Goal: Find specific page/section

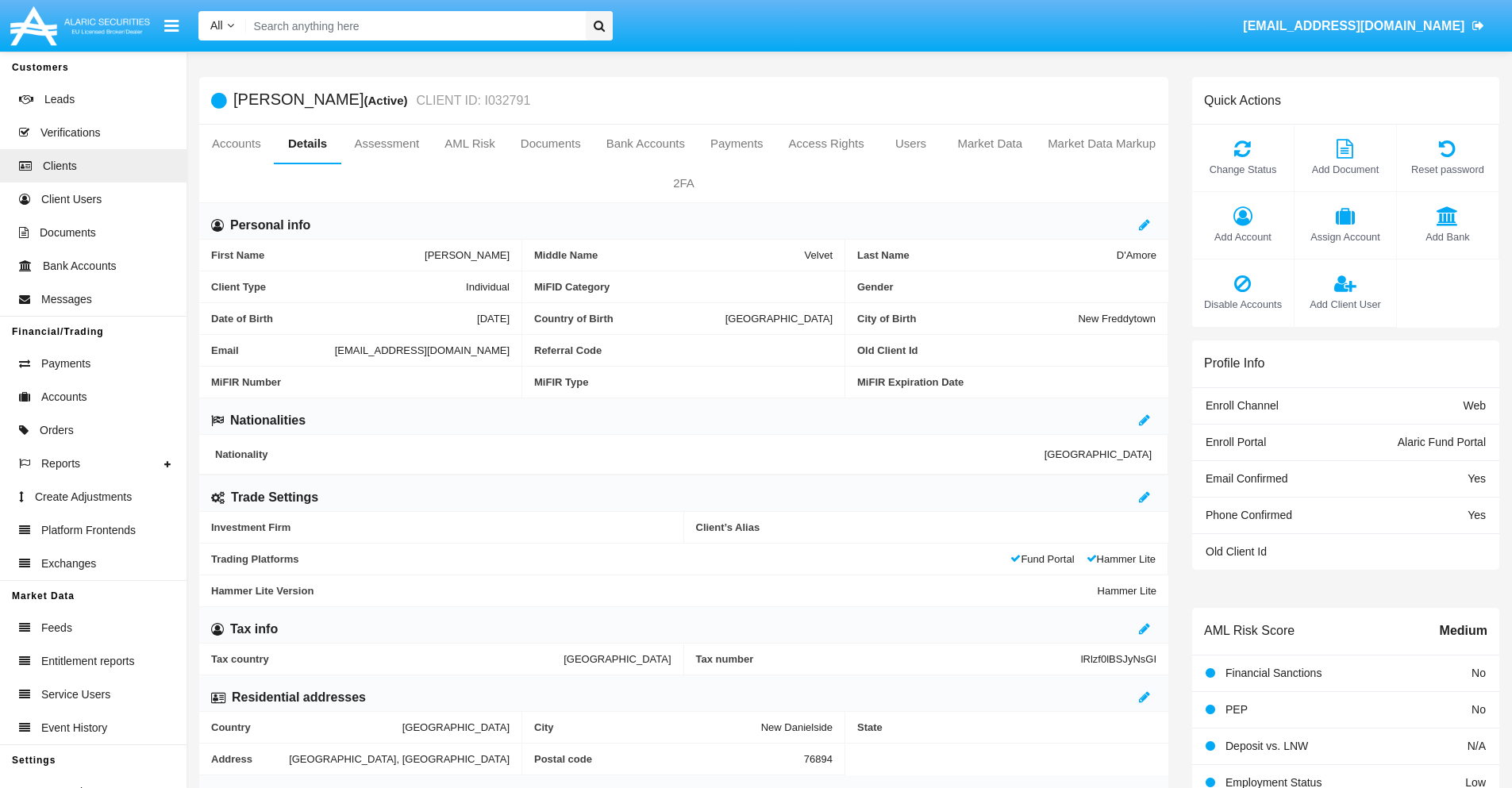
click at [236, 143] on link "Accounts" at bounding box center [236, 143] width 75 height 38
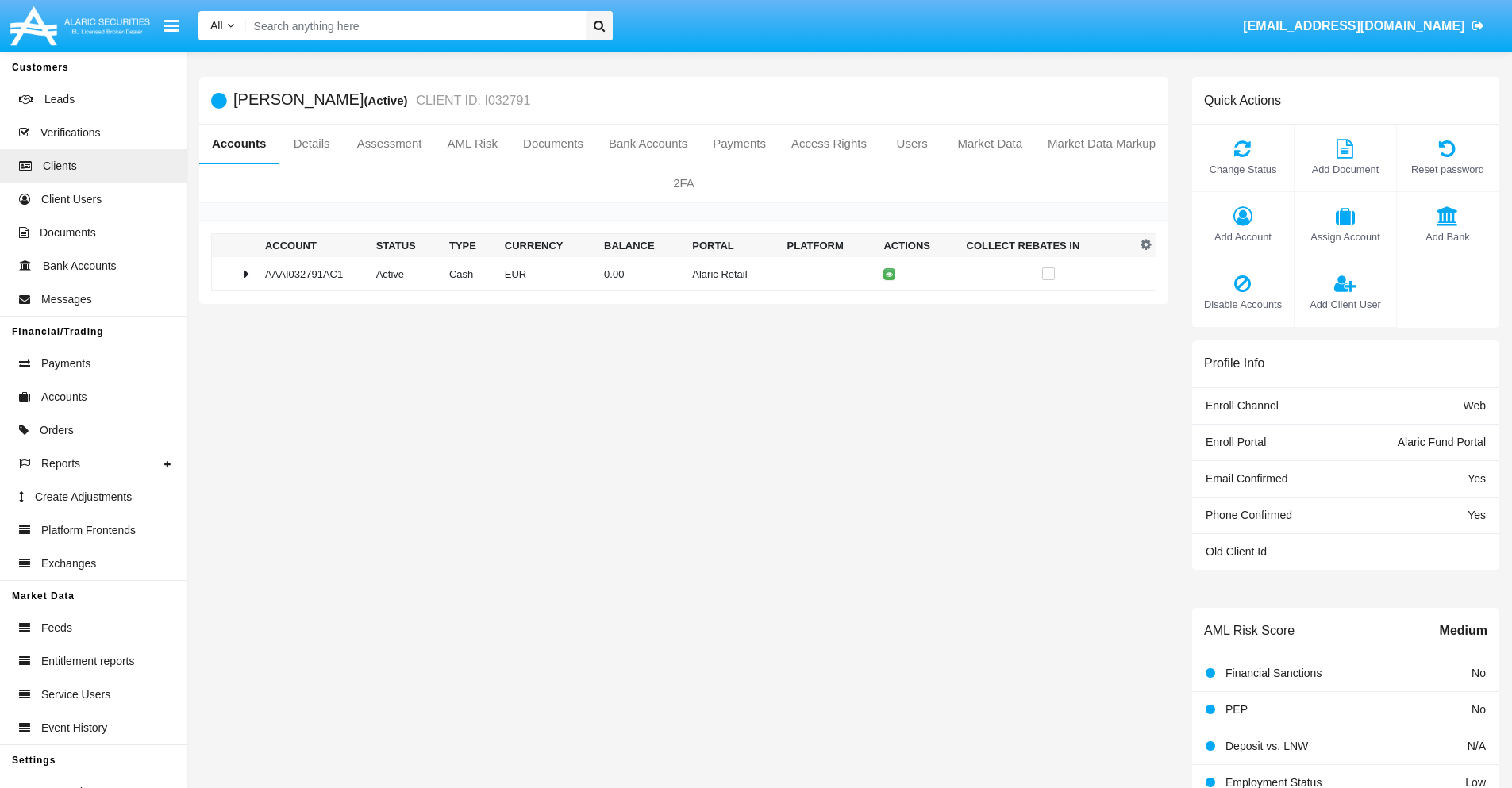
click at [677, 274] on td "0.00" at bounding box center [641, 274] width 88 height 34
click at [888, 307] on icon at bounding box center [891, 307] width 7 height 7
